Goal: Book appointment/travel/reservation

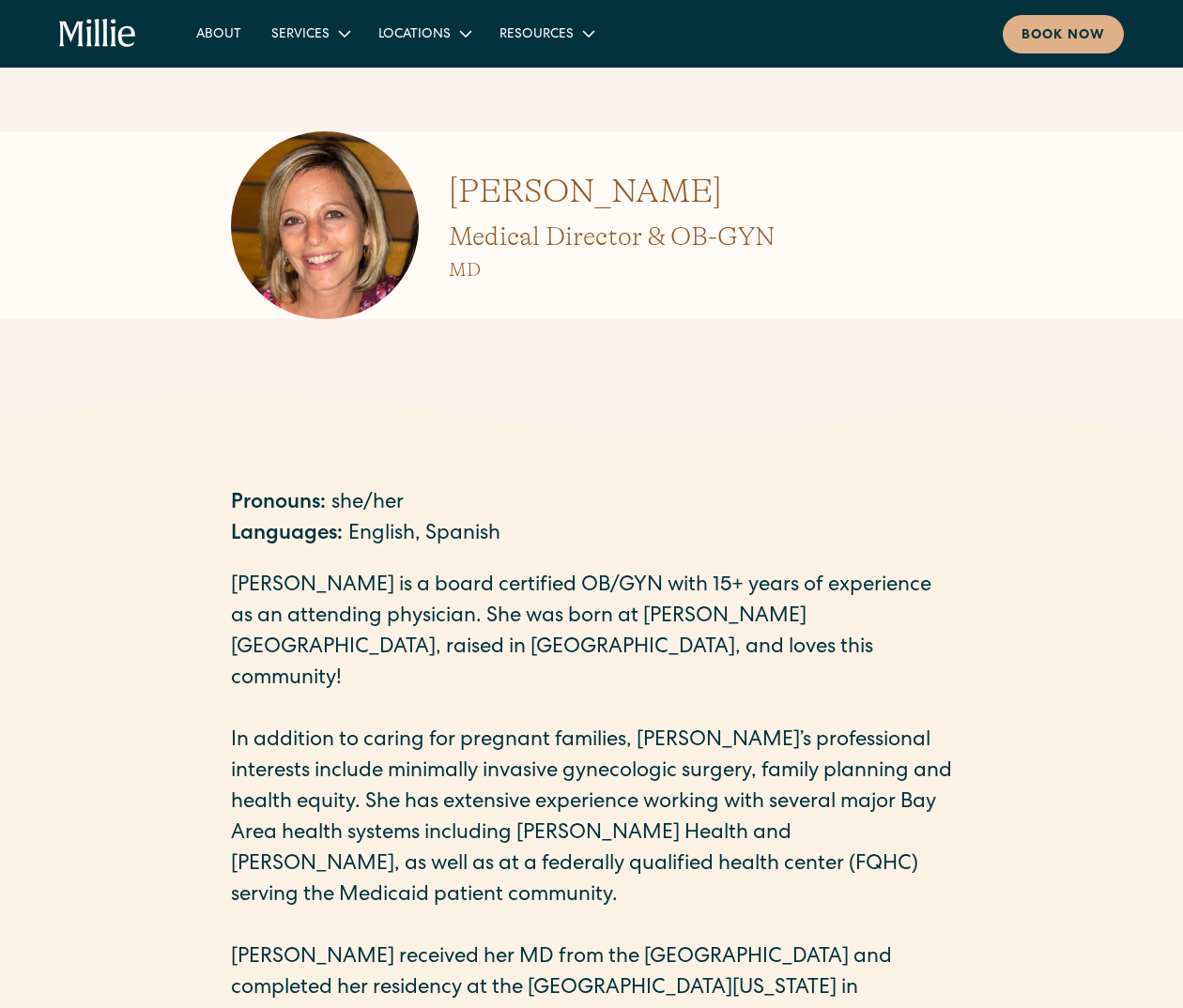
click at [71, 40] on icon "home" at bounding box center [71, 34] width 24 height 25
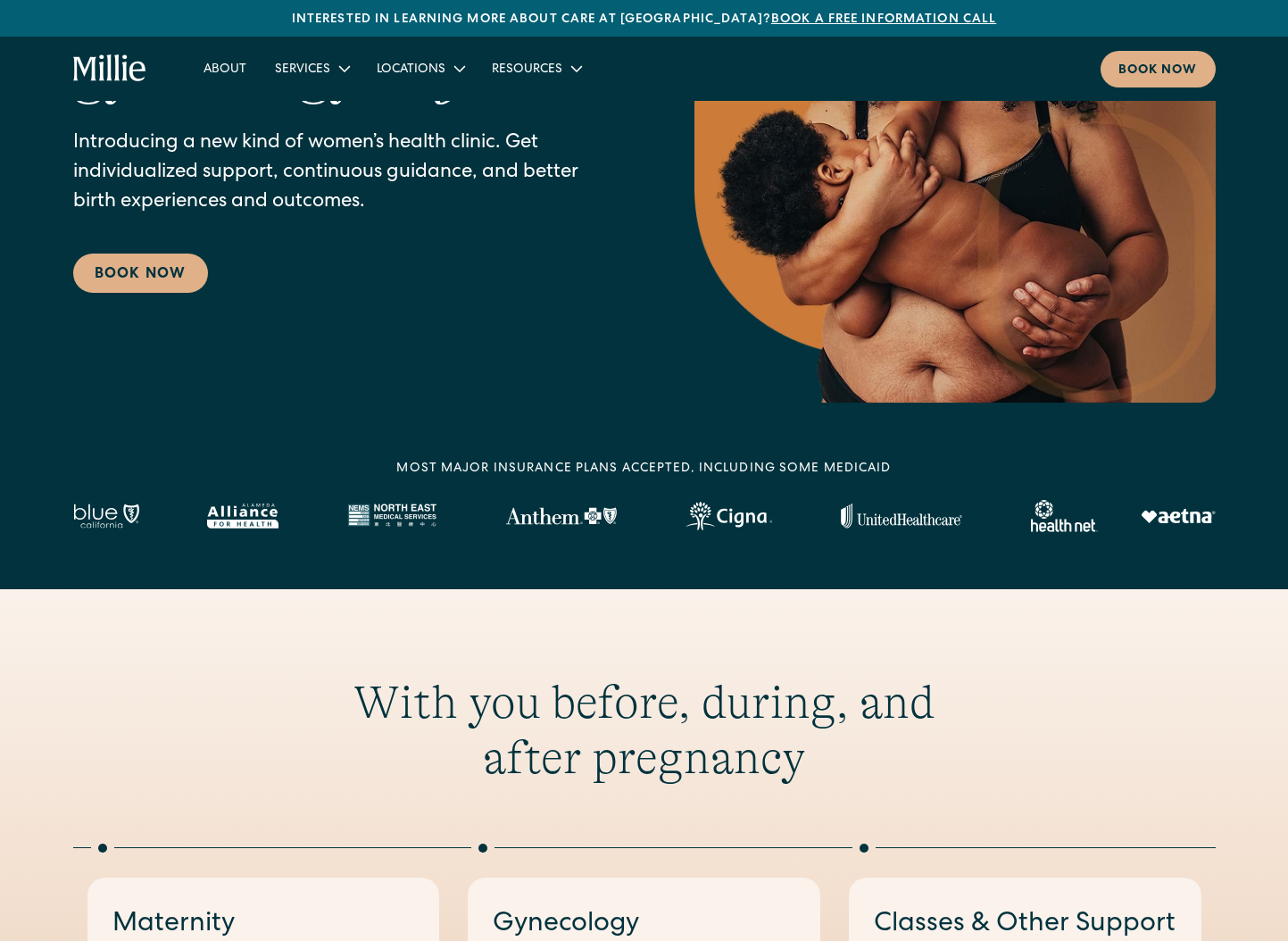
scroll to position [250, 0]
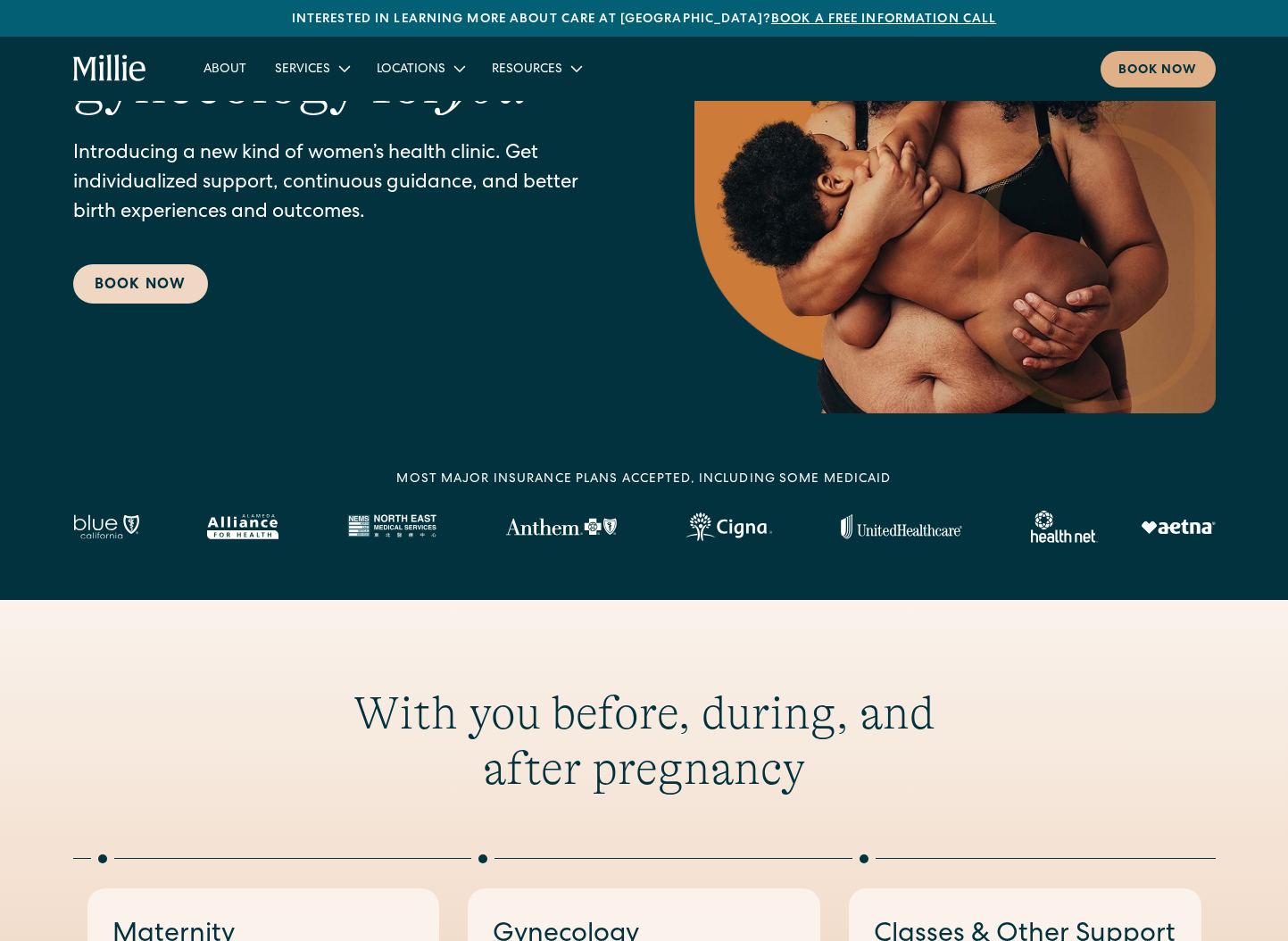
click at [158, 281] on link "Book Now" at bounding box center [140, 283] width 135 height 39
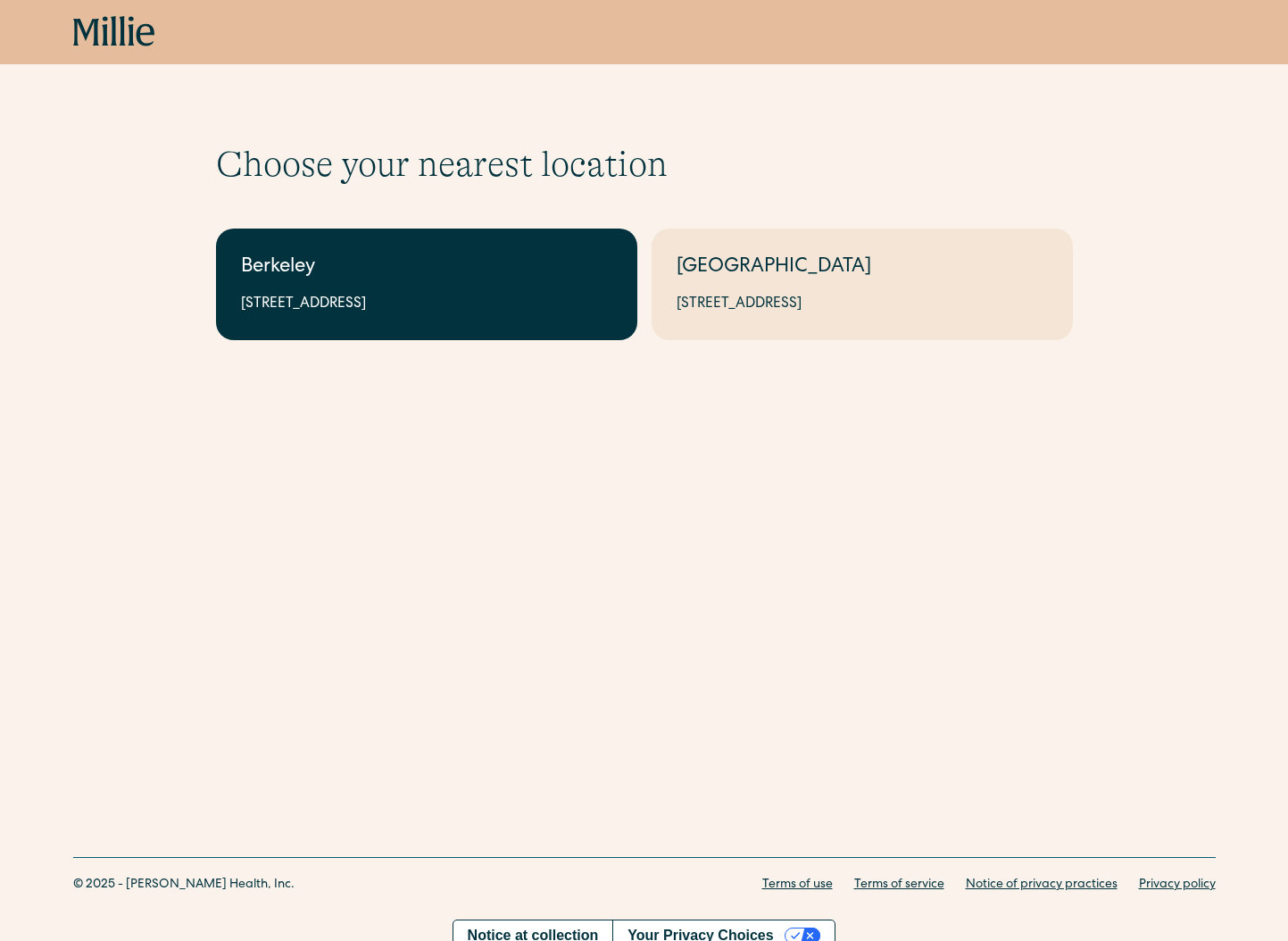
scroll to position [3, 0]
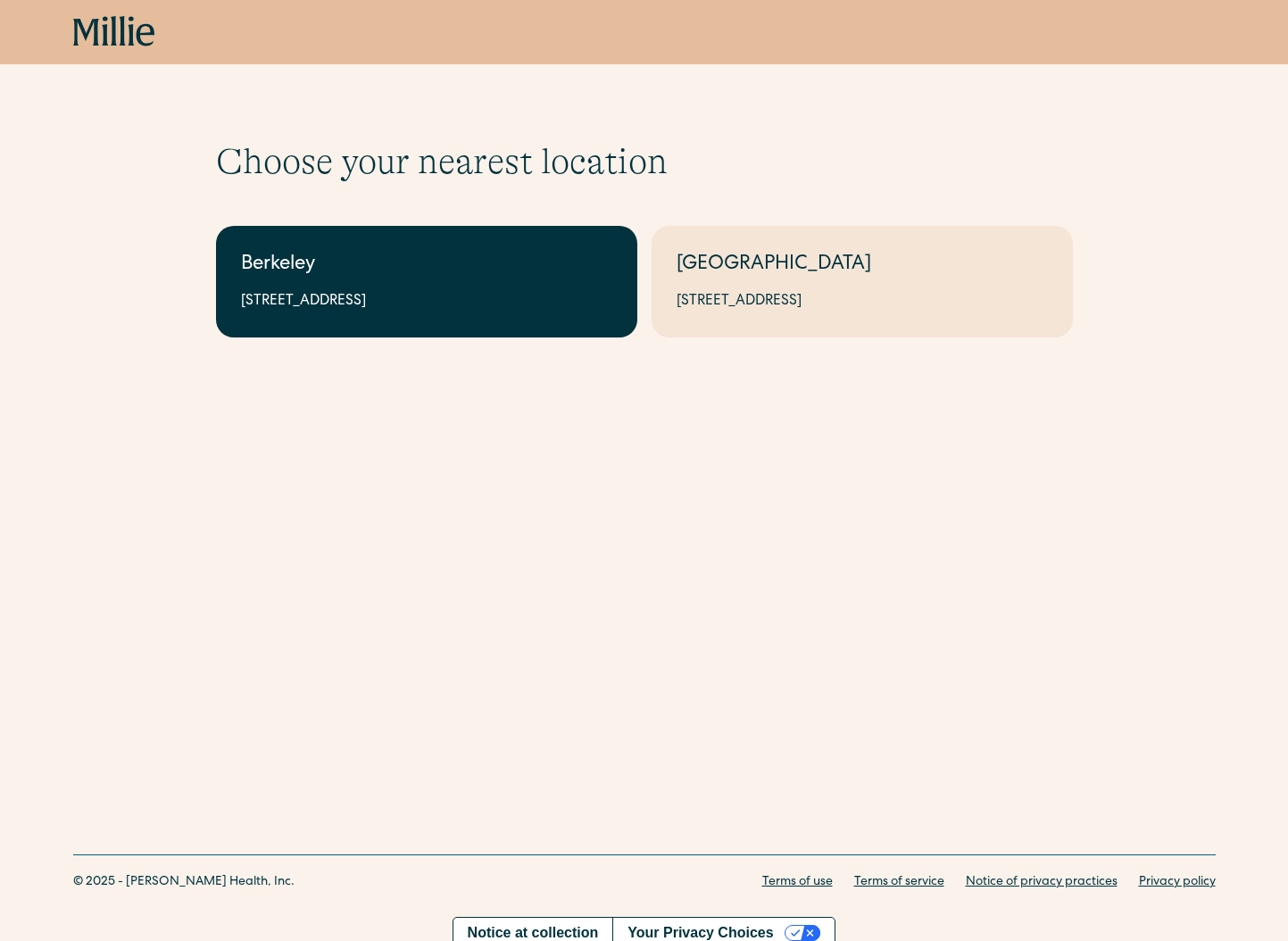
click at [431, 266] on div "Berkeley" at bounding box center [427, 265] width 372 height 29
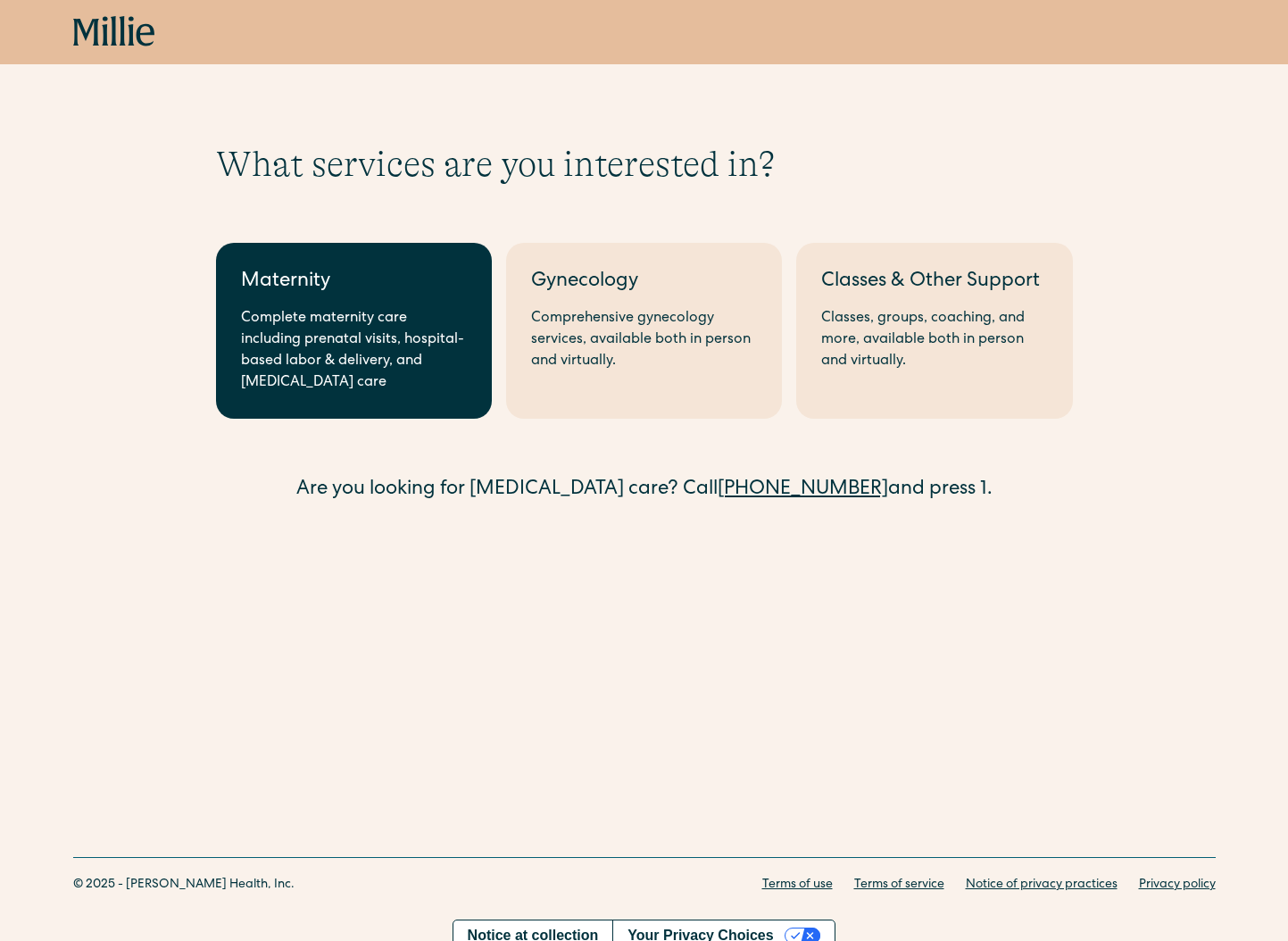
scroll to position [1, 0]
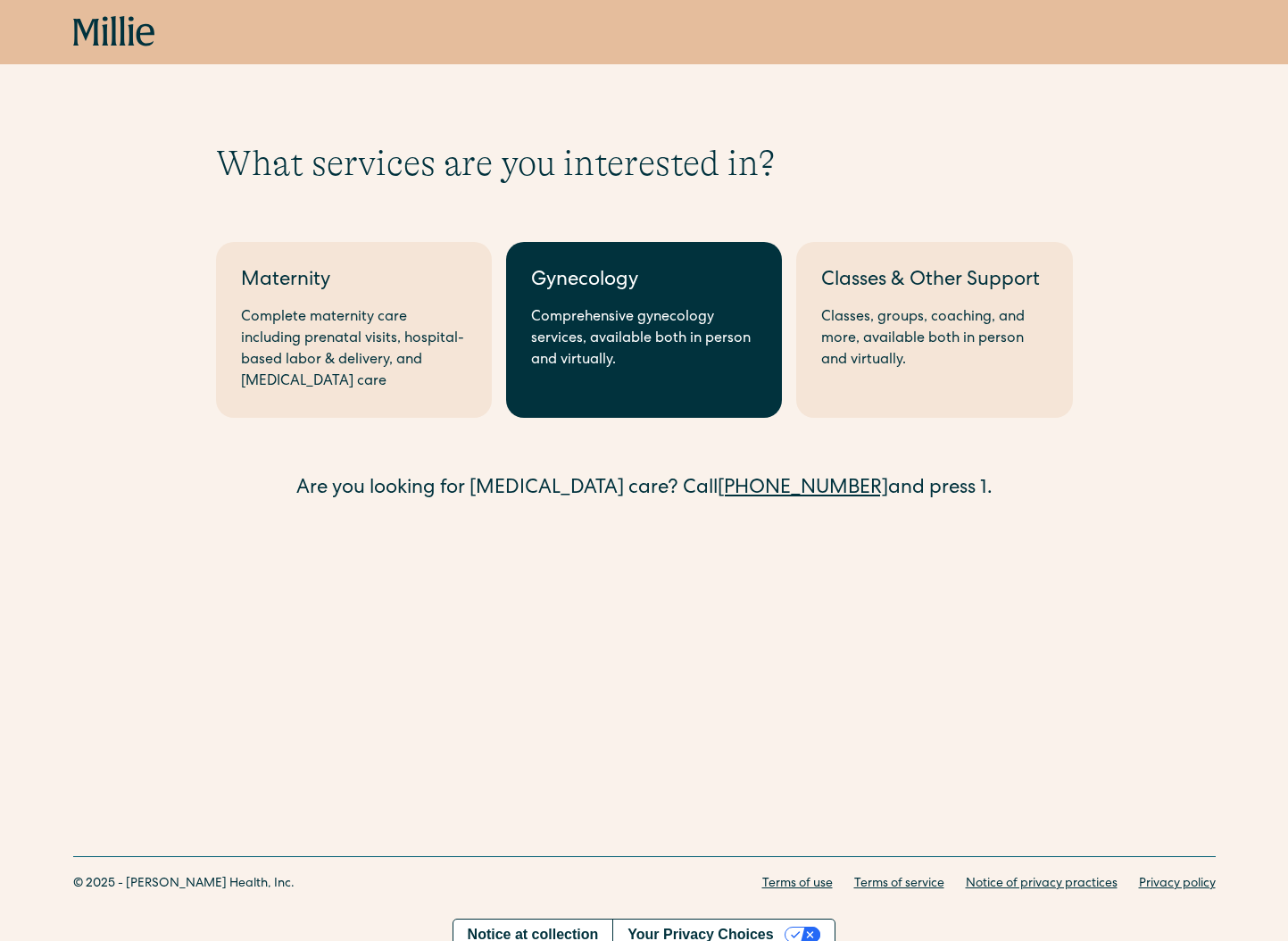
click at [651, 313] on div "Comprehensive gynecology services, available both in person and virtually." at bounding box center [644, 339] width 226 height 65
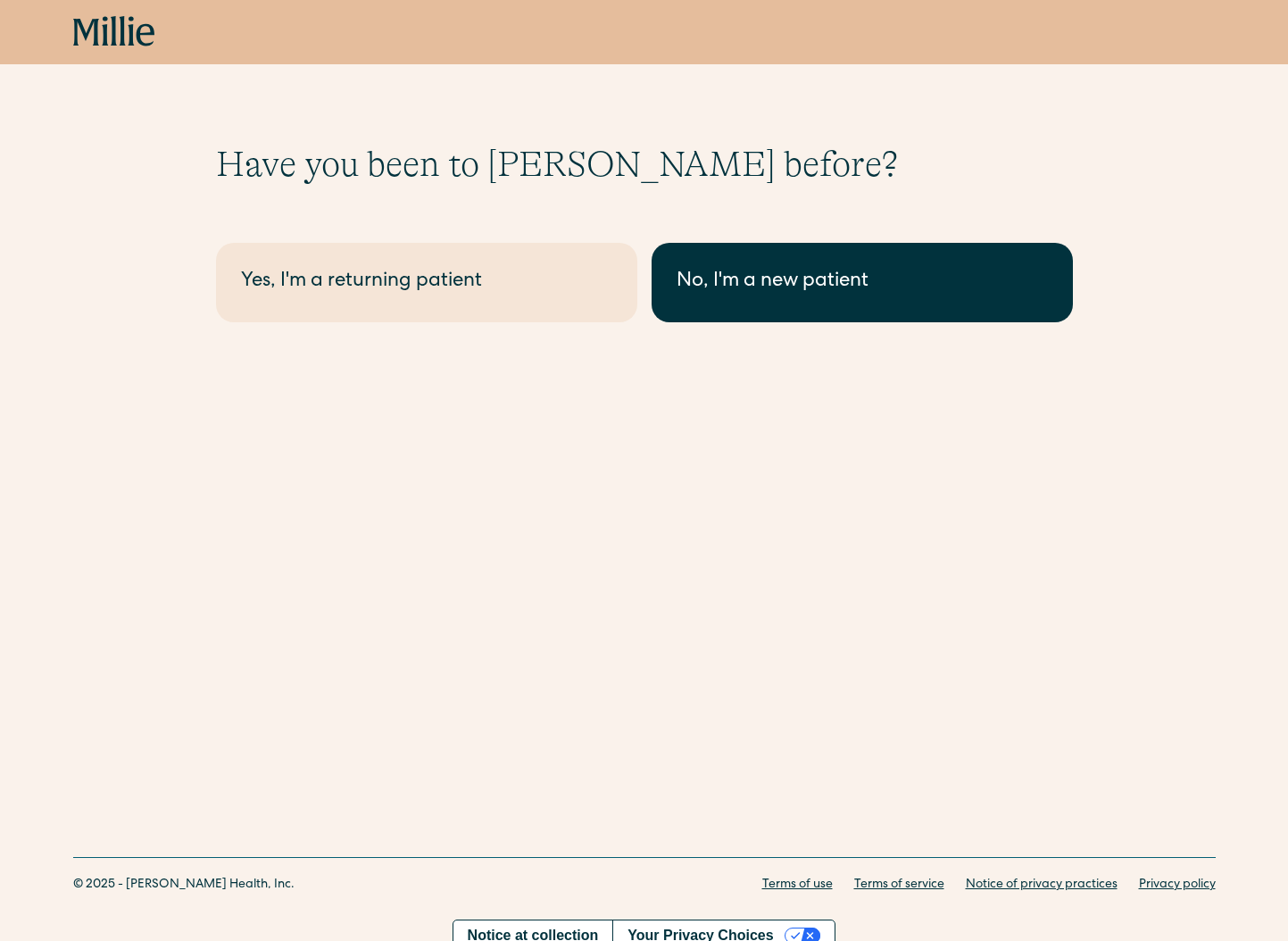
click at [754, 280] on div "No, I'm a new patient" at bounding box center [863, 282] width 372 height 29
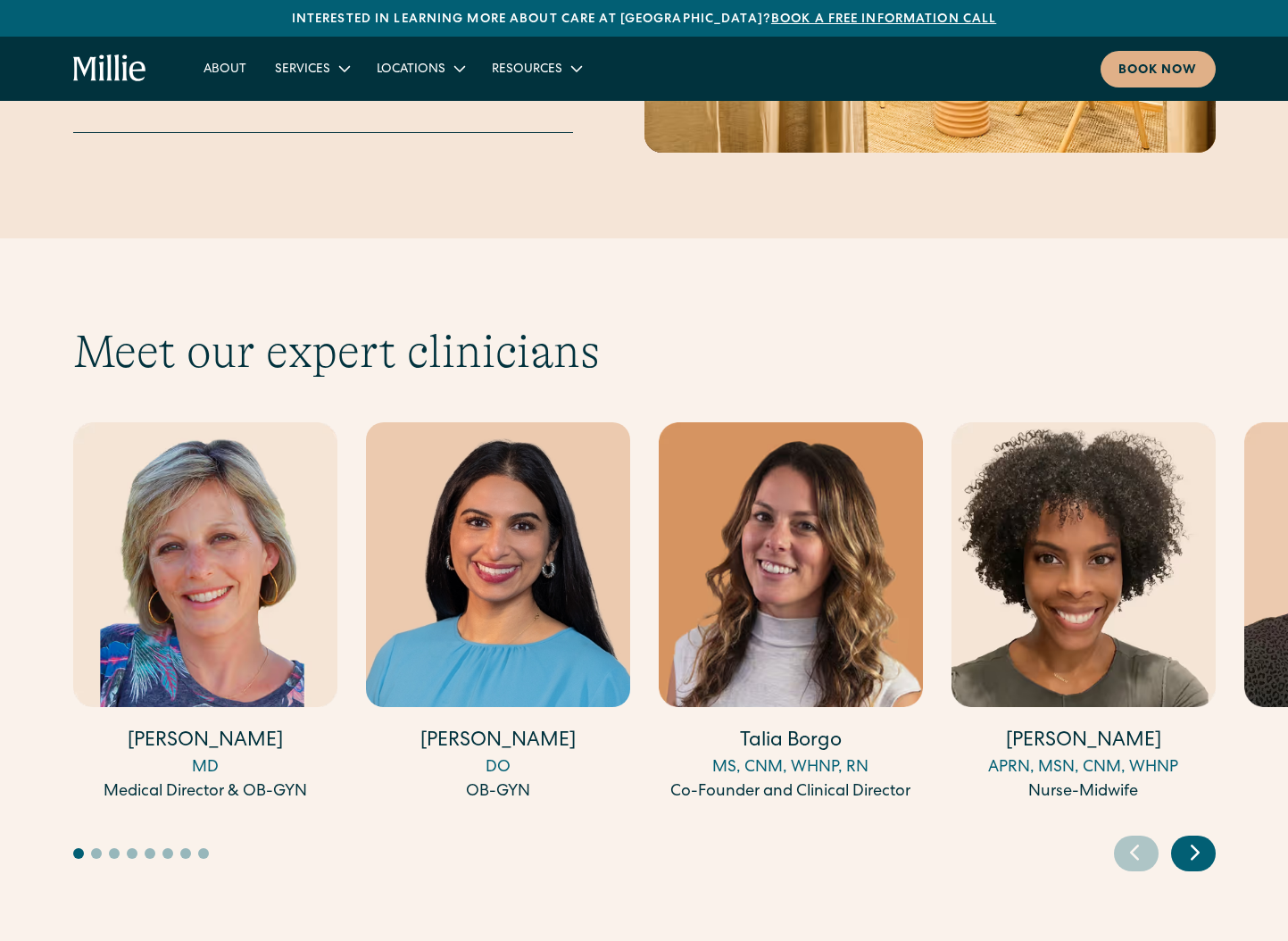
scroll to position [4718, 0]
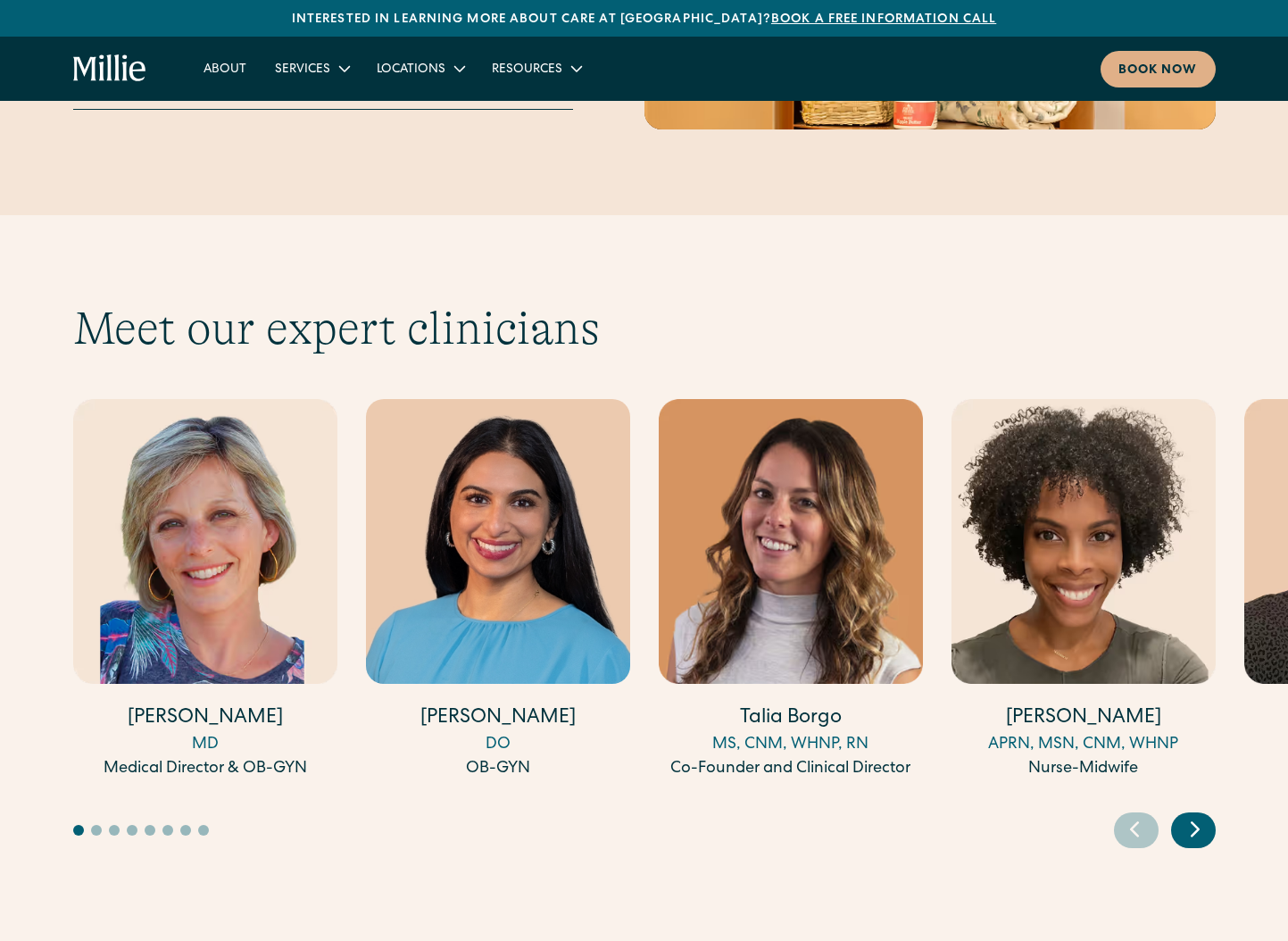
click at [258, 431] on img "1 / 17" at bounding box center [205, 541] width 264 height 285
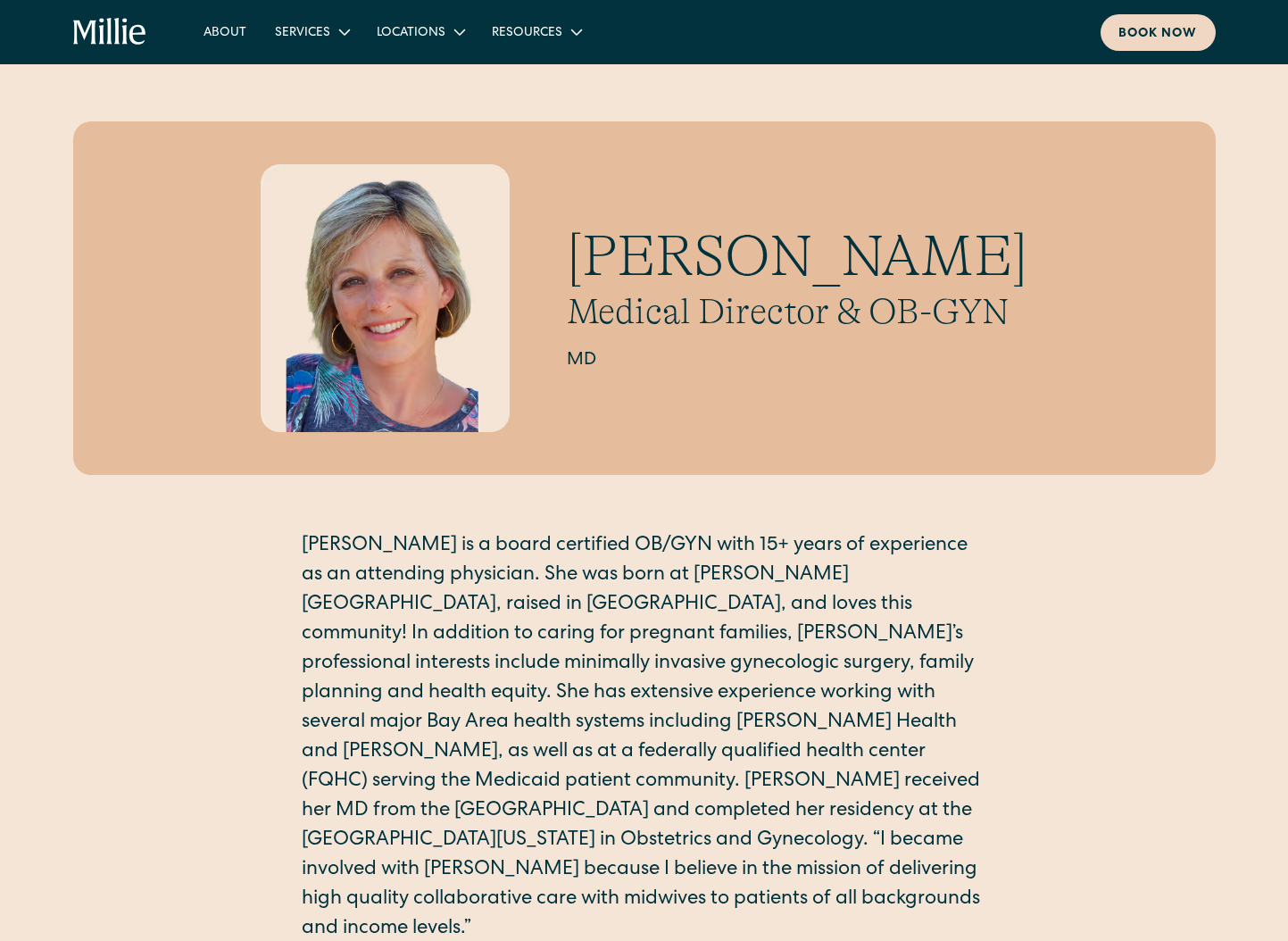
click at [1184, 22] on link "Book now" at bounding box center [1158, 33] width 115 height 36
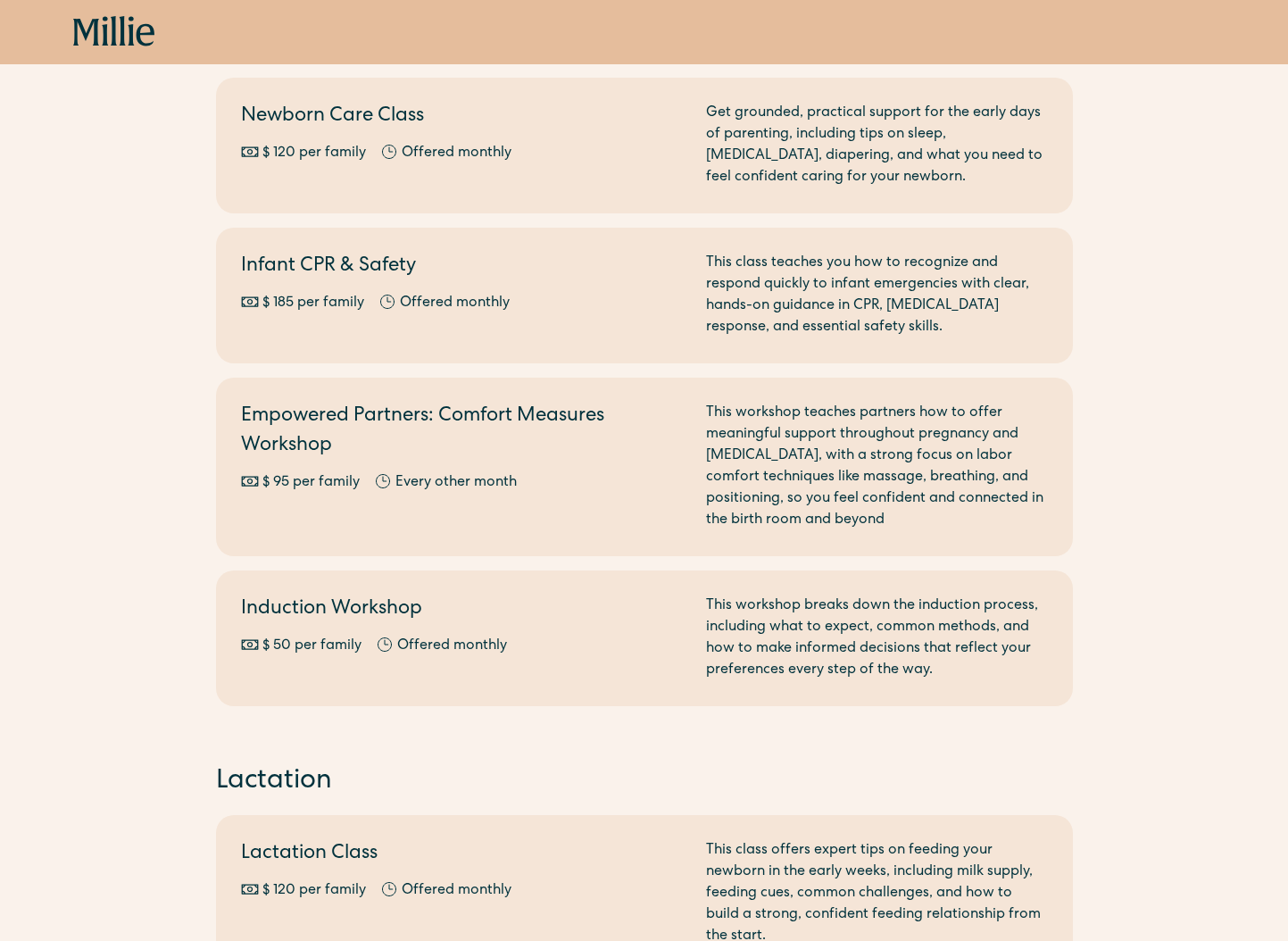
scroll to position [481, 0]
